Goal: Task Accomplishment & Management: Manage account settings

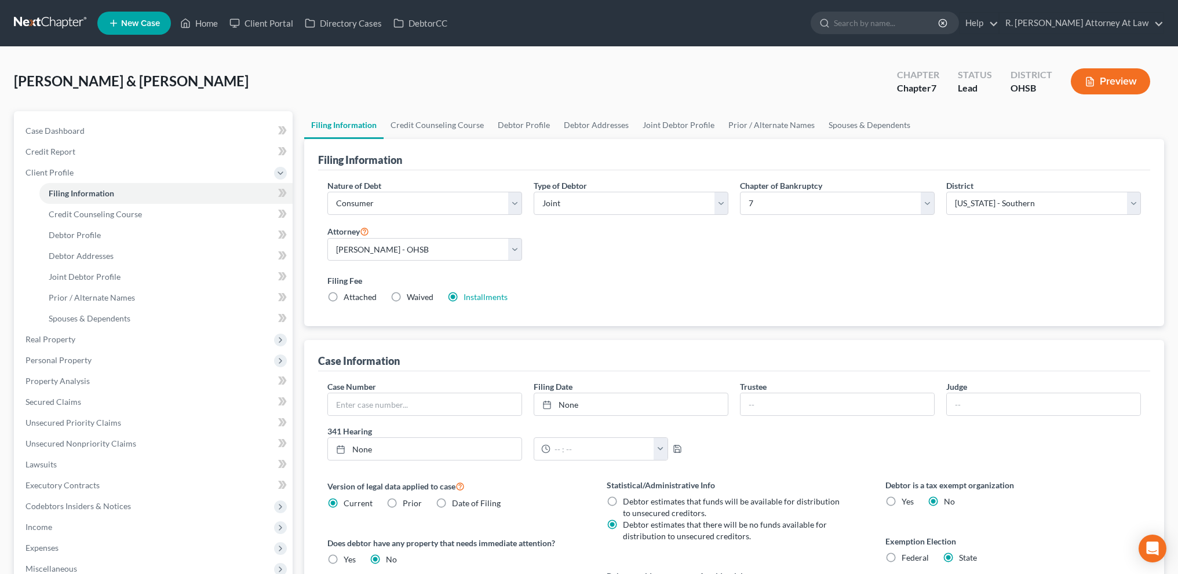
select select "1"
select select "0"
select select "62"
select select "0"
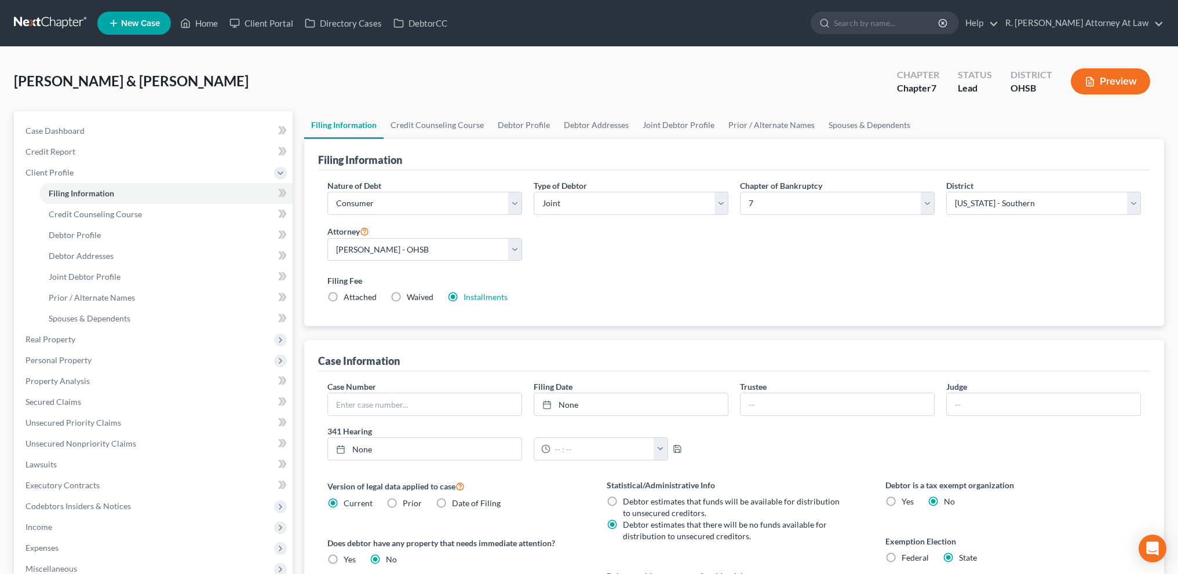
select select "36"
click at [203, 20] on link "Home" at bounding box center [198, 23] width 49 height 21
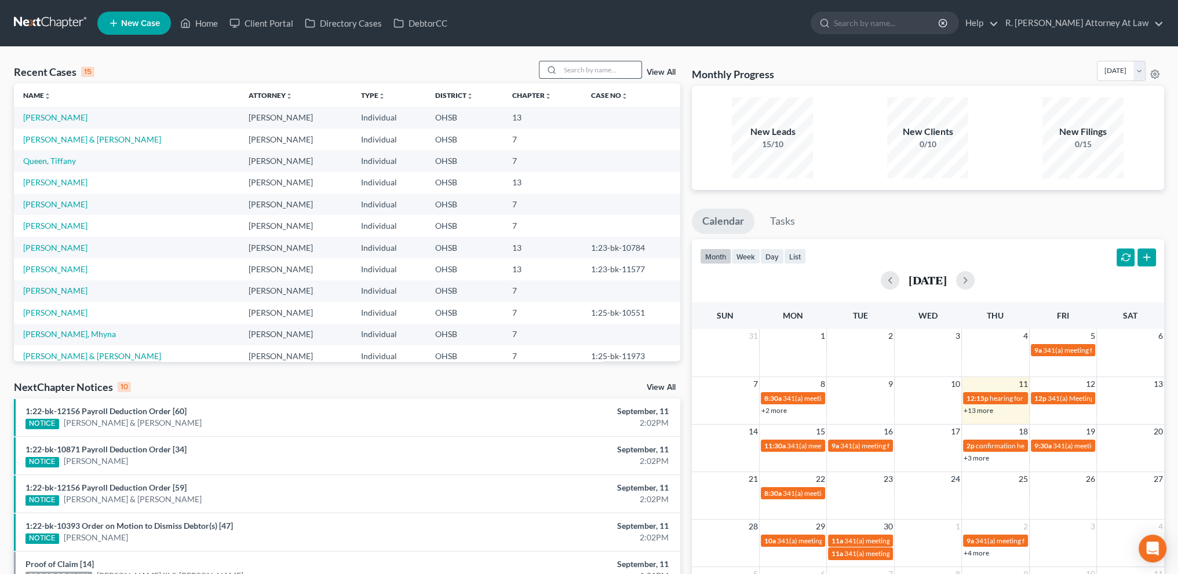
click at [572, 70] on input "search" at bounding box center [600, 69] width 81 height 17
type input "[PERSON_NAME]"
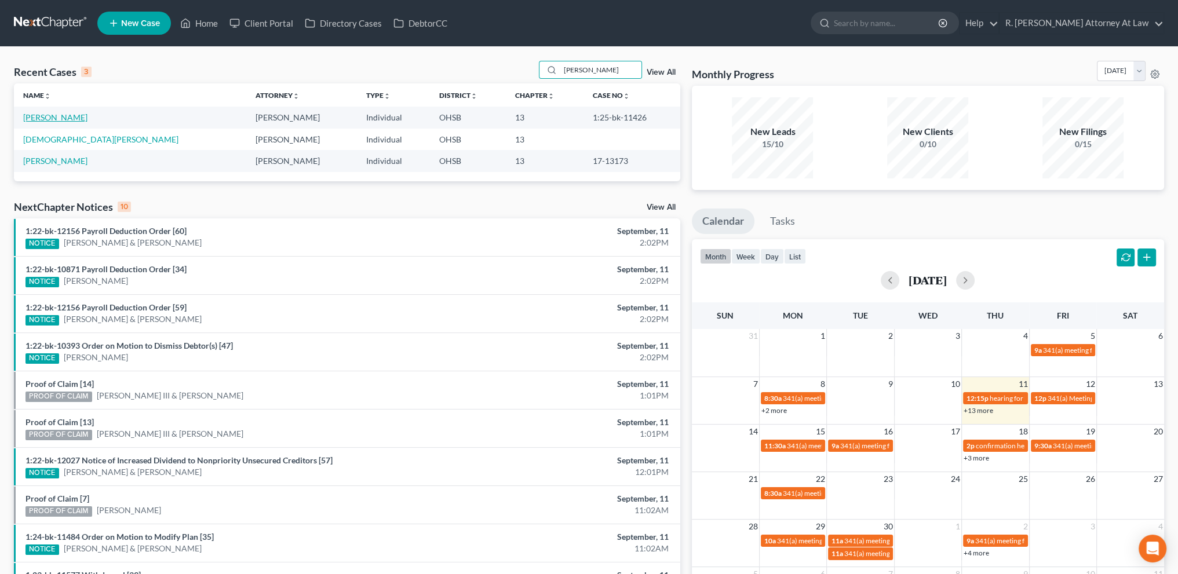
click at [65, 118] on link "[PERSON_NAME]" at bounding box center [55, 117] width 64 height 10
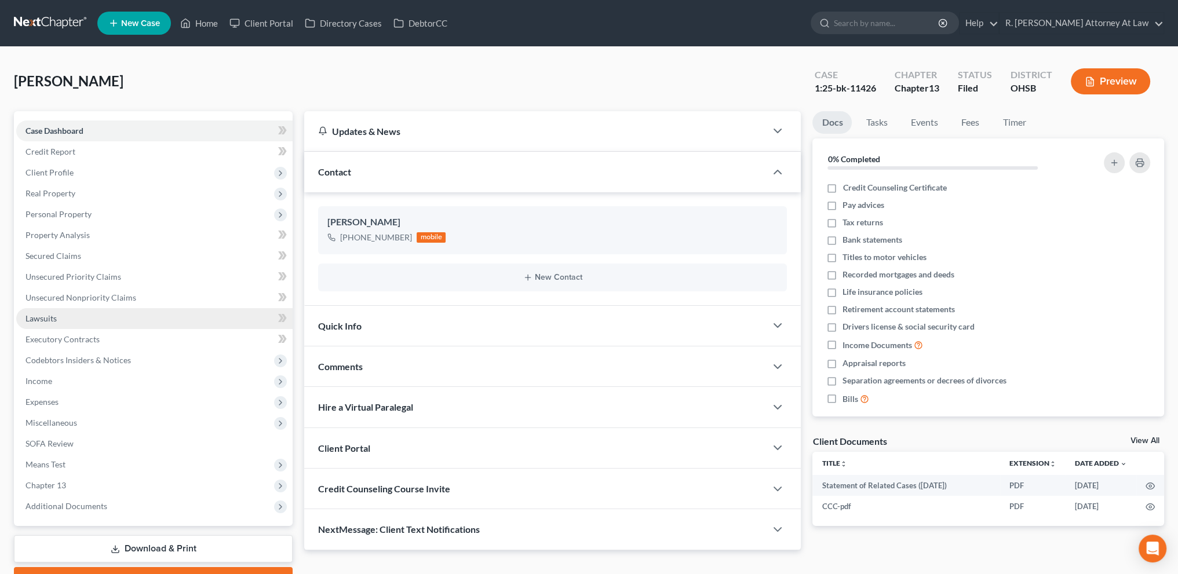
click at [35, 320] on span "Lawsuits" at bounding box center [40, 318] width 31 height 10
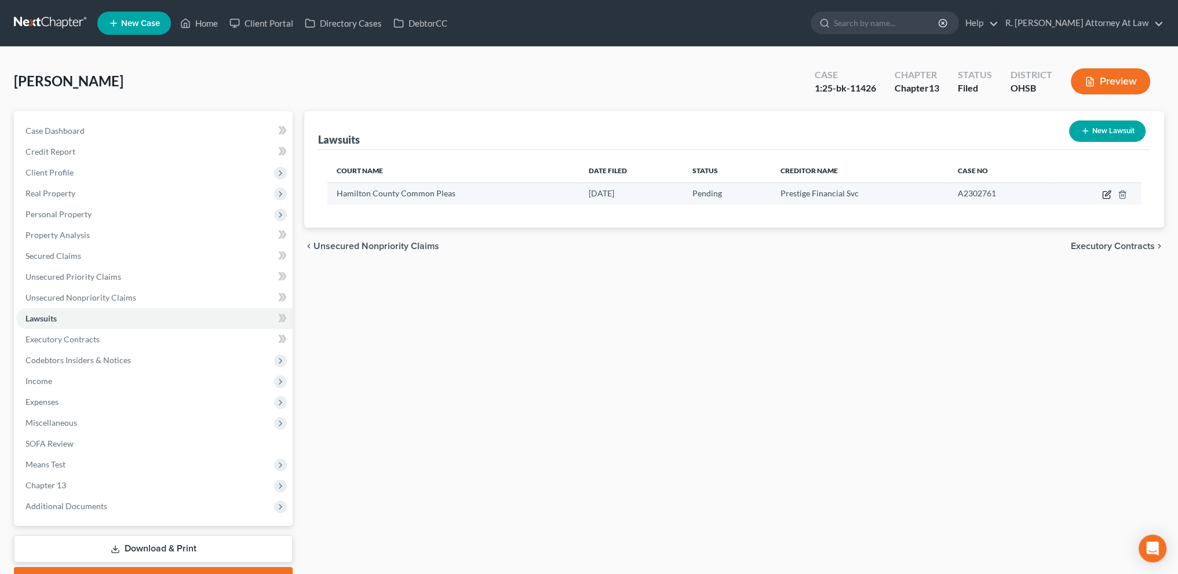
click at [1108, 194] on icon "button" at bounding box center [1107, 193] width 5 height 5
select select "36"
select select "0"
select select "1"
select select "46"
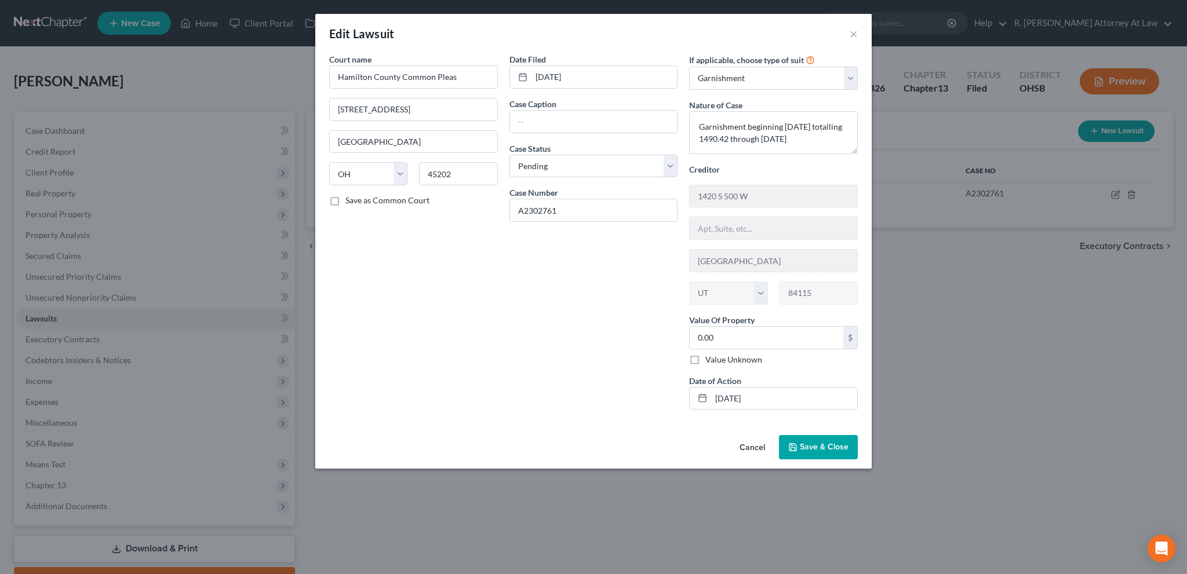
click at [828, 445] on span "Save & Close" at bounding box center [824, 447] width 49 height 10
